Goal: Task Accomplishment & Management: Manage account settings

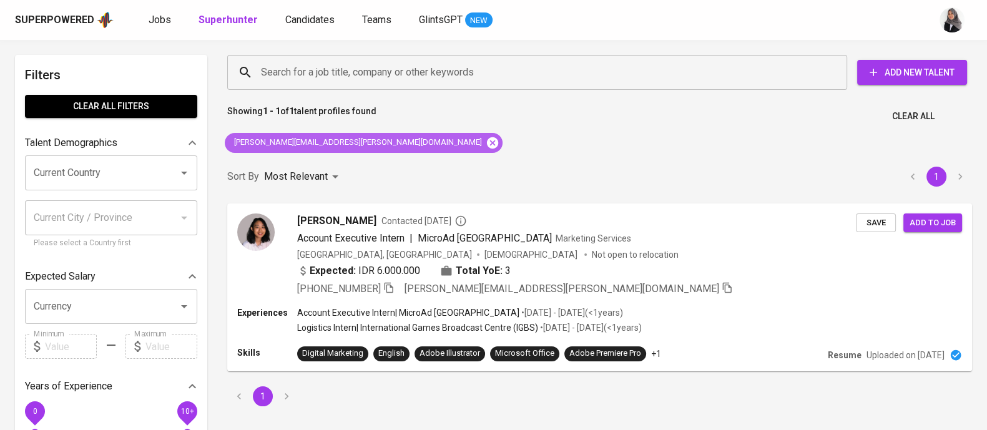
click at [487, 139] on icon at bounding box center [492, 142] width 11 height 11
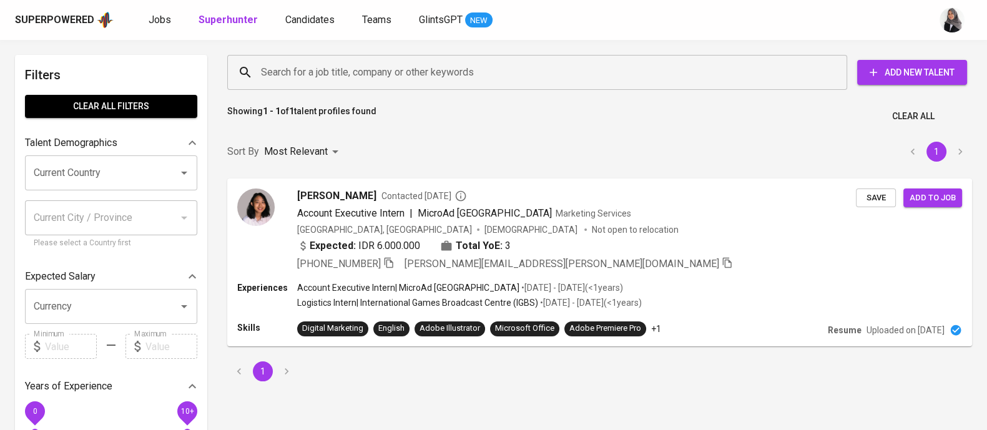
click at [377, 71] on input "Search for a job title, company or other keywords" at bounding box center [540, 73] width 565 height 24
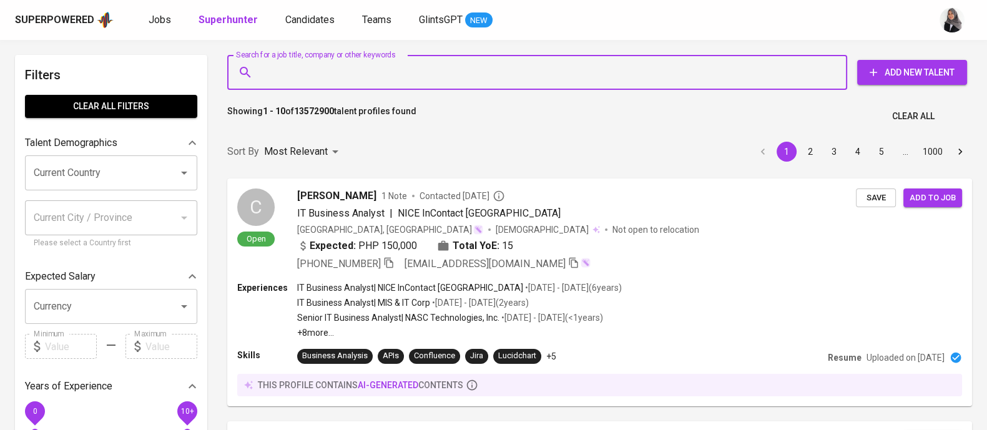
paste input "restu.maulanaa@gmail.com"
type input "restu.maulanaa@gmail.com"
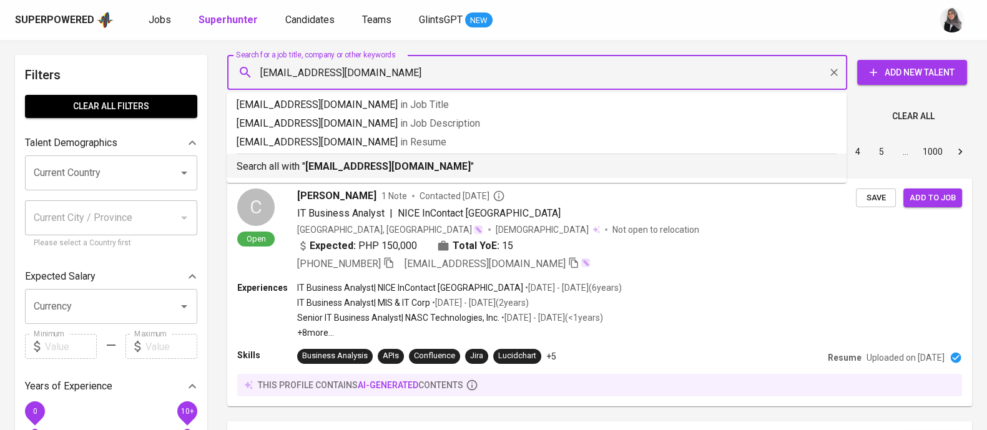
click at [429, 163] on b "restu.maulanaa@gmail.com" at bounding box center [387, 166] width 165 height 12
click at [429, 163] on div "Sort By Most Relevant MOST_RELEVANT 1 2 3 4 5 … 1000" at bounding box center [600, 152] width 760 height 38
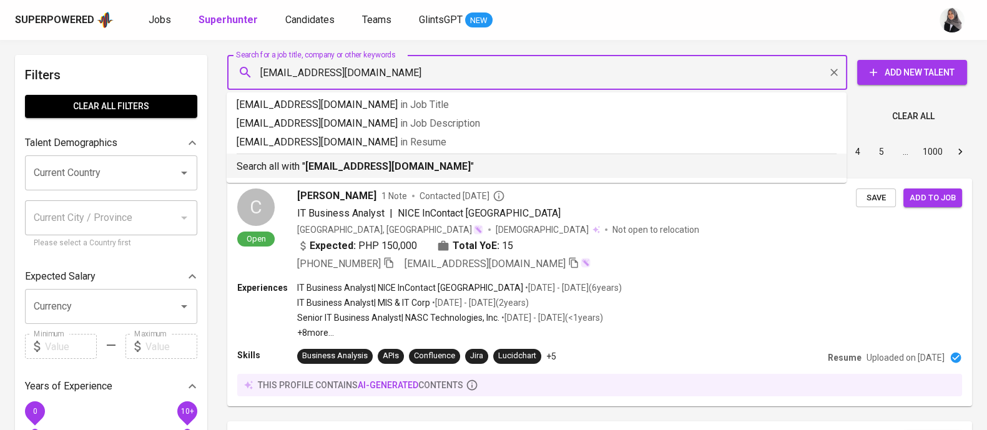
click at [429, 163] on div "Sort By Most Relevant MOST_RELEVANT 1 2 3 4 5 … 1000" at bounding box center [600, 152] width 760 height 38
click at [328, 164] on div "Most Relevant" at bounding box center [303, 151] width 79 height 23
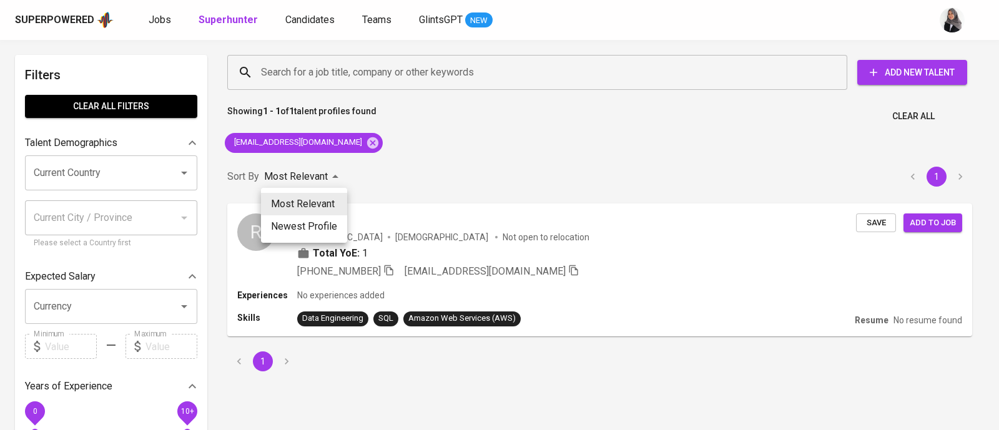
click at [652, 262] on div at bounding box center [499, 215] width 999 height 430
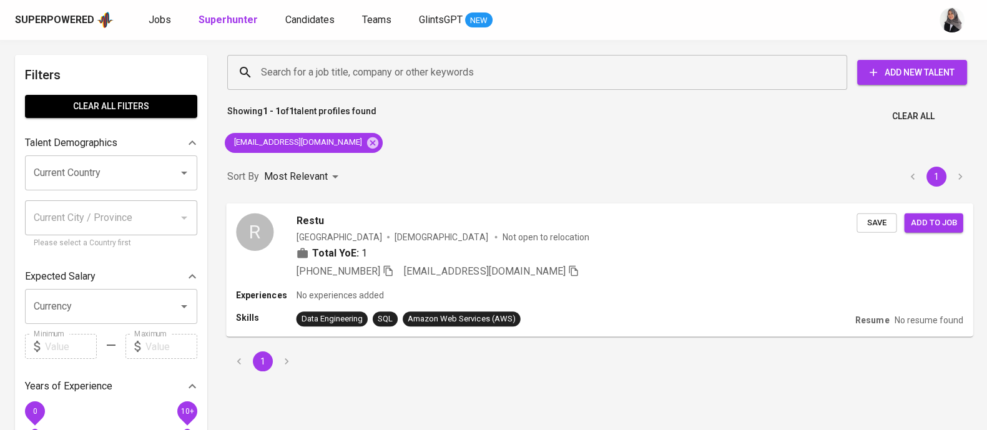
click at [712, 265] on div "+62 813-1643-6998 restu.maulanaa@gmail.com" at bounding box center [577, 270] width 561 height 15
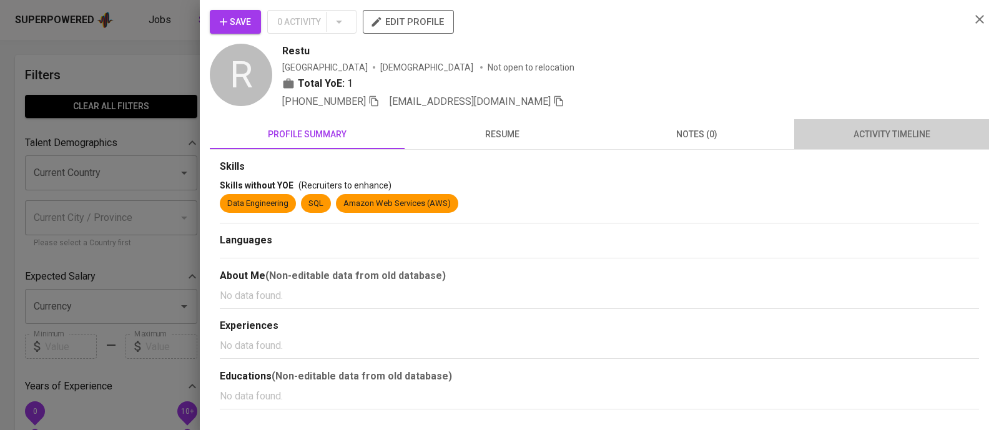
click at [886, 144] on button "activity timeline" at bounding box center [891, 134] width 195 height 30
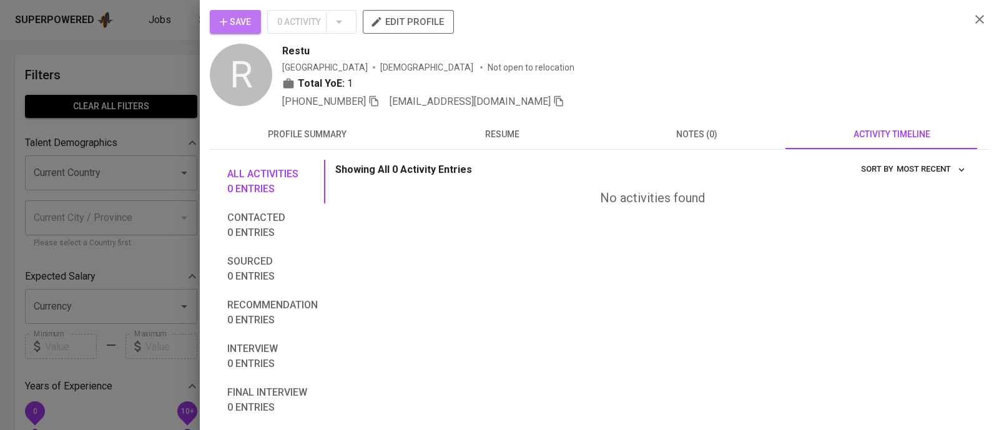
click at [245, 16] on span "Save" at bounding box center [235, 22] width 31 height 16
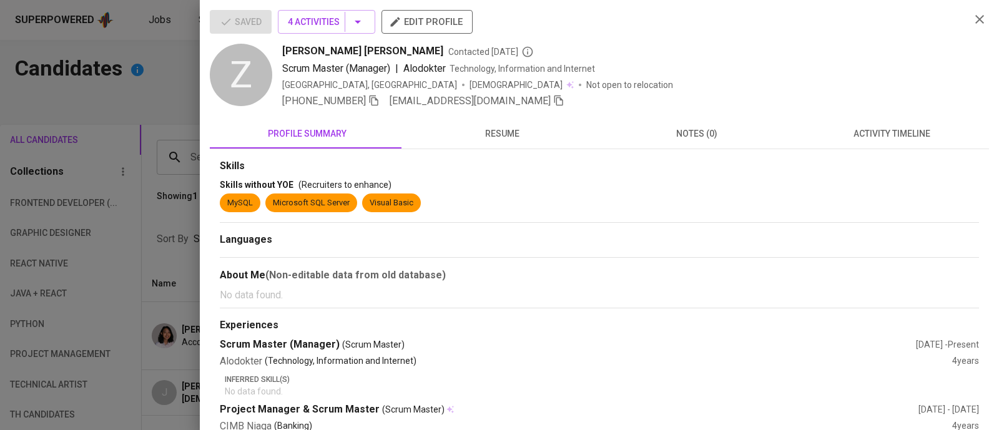
click at [162, 64] on div at bounding box center [499, 215] width 999 height 430
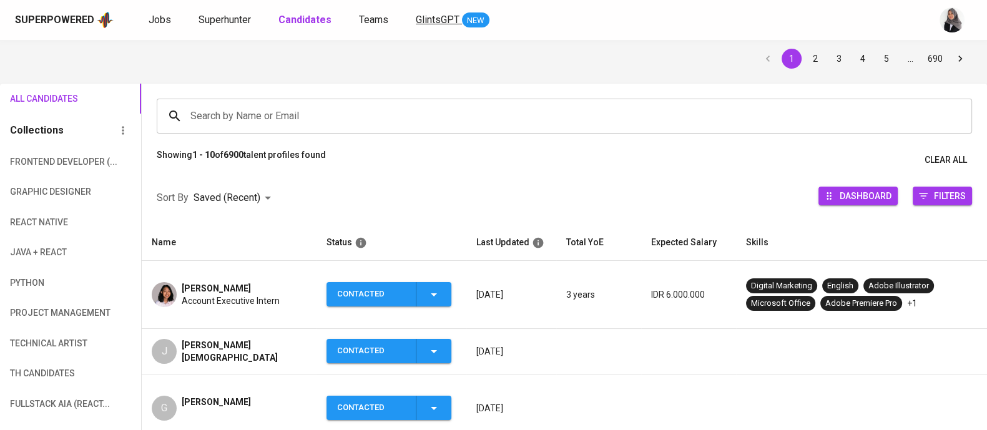
scroll to position [42, 0]
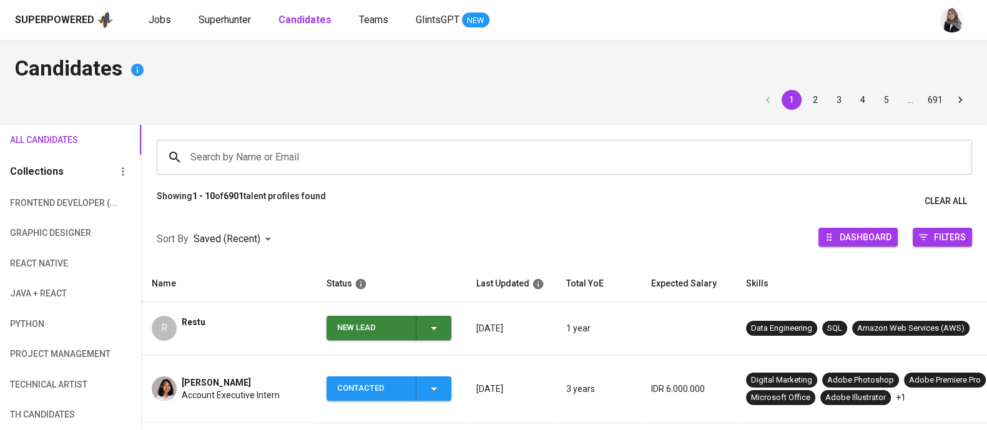
scroll to position [114, 0]
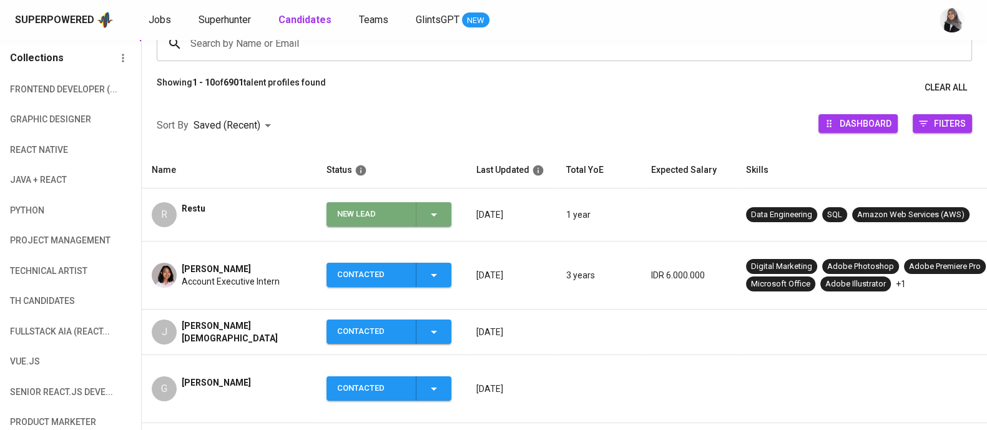
click at [432, 217] on icon "button" at bounding box center [433, 214] width 15 height 15
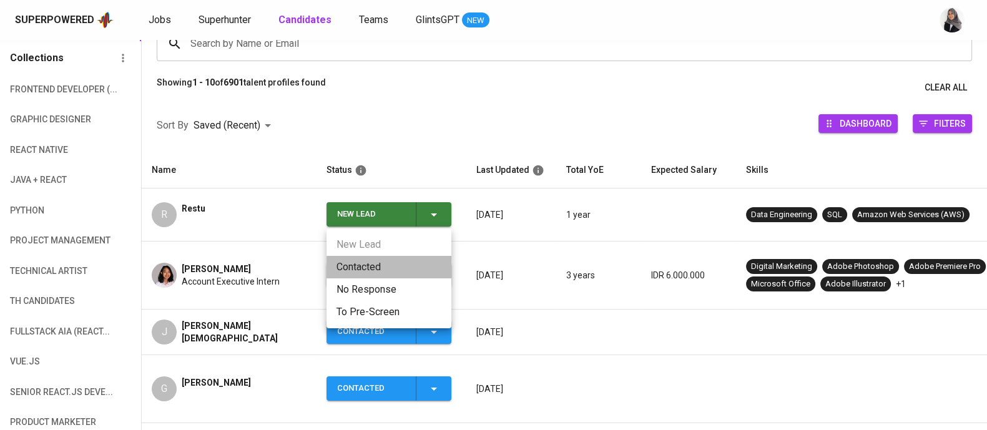
click at [398, 268] on li "Contacted" at bounding box center [388, 267] width 125 height 22
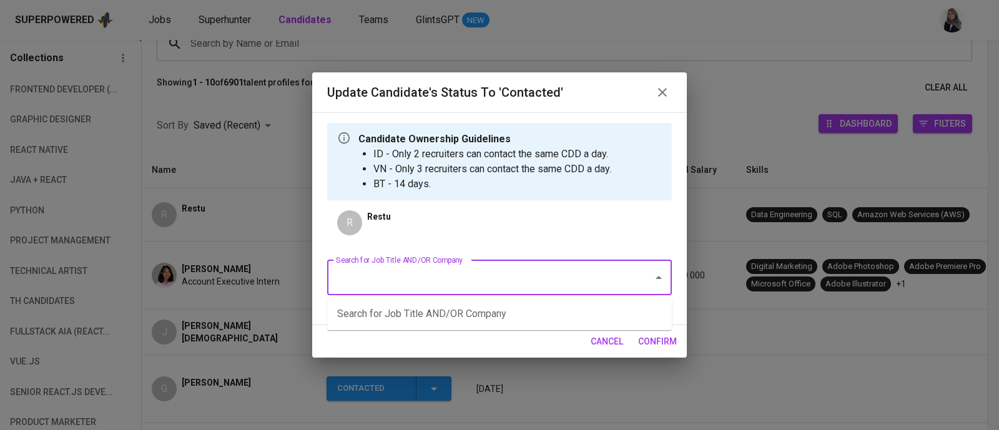
click at [556, 273] on input "Search for Job Title AND/OR Company" at bounding box center [482, 278] width 298 height 24
type input "c"
type input "product"
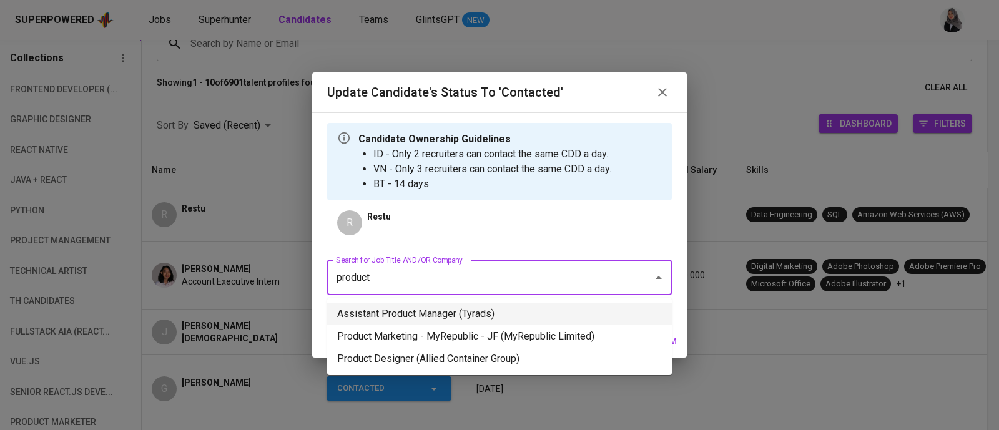
click at [582, 311] on li "Assistant Product Manager (Tyrads)" at bounding box center [499, 314] width 345 height 22
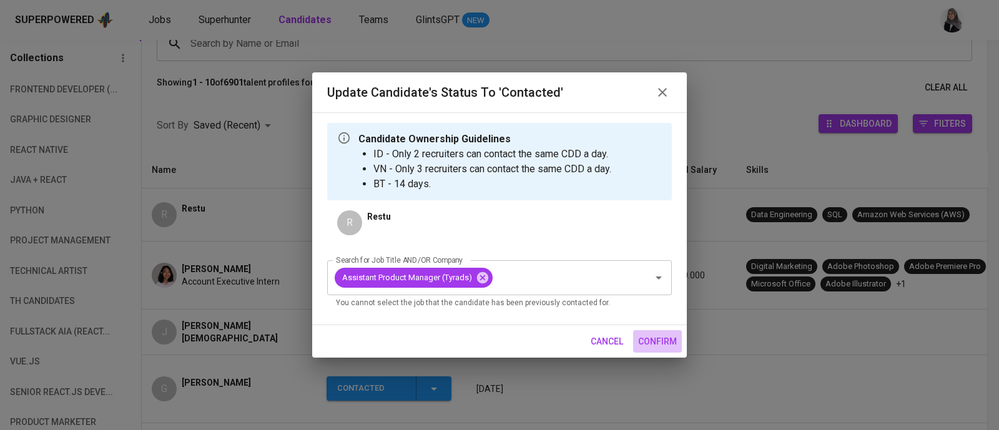
click at [664, 342] on span "confirm" at bounding box center [657, 342] width 39 height 16
